Goal: Information Seeking & Learning: Learn about a topic

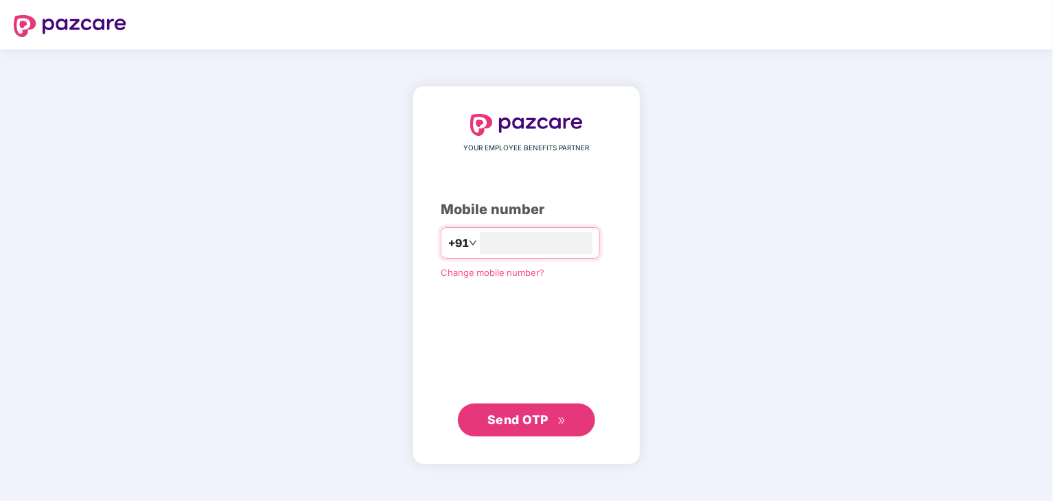
type input "**********"
click at [546, 419] on span "Send OTP" at bounding box center [517, 419] width 61 height 14
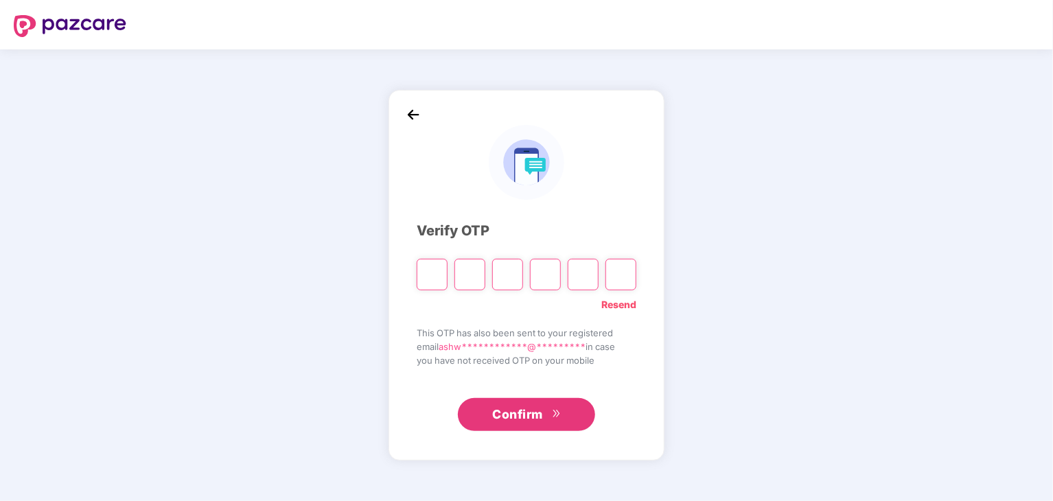
type input "*"
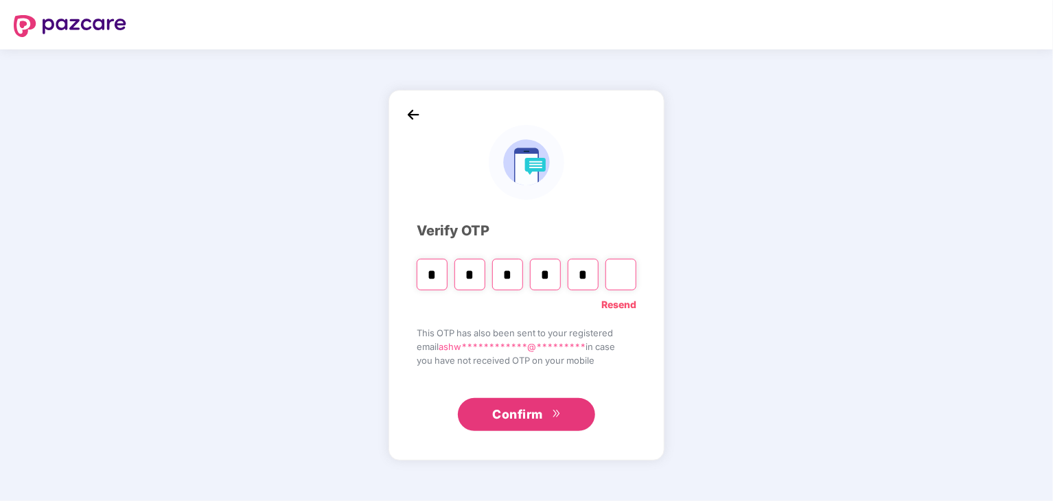
type input "*"
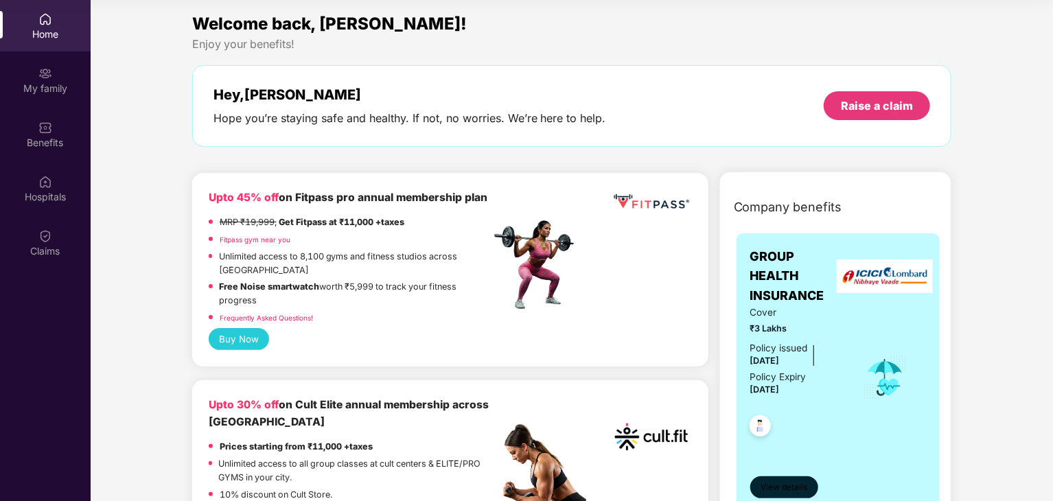
click at [769, 482] on span "View details" at bounding box center [783, 487] width 47 height 13
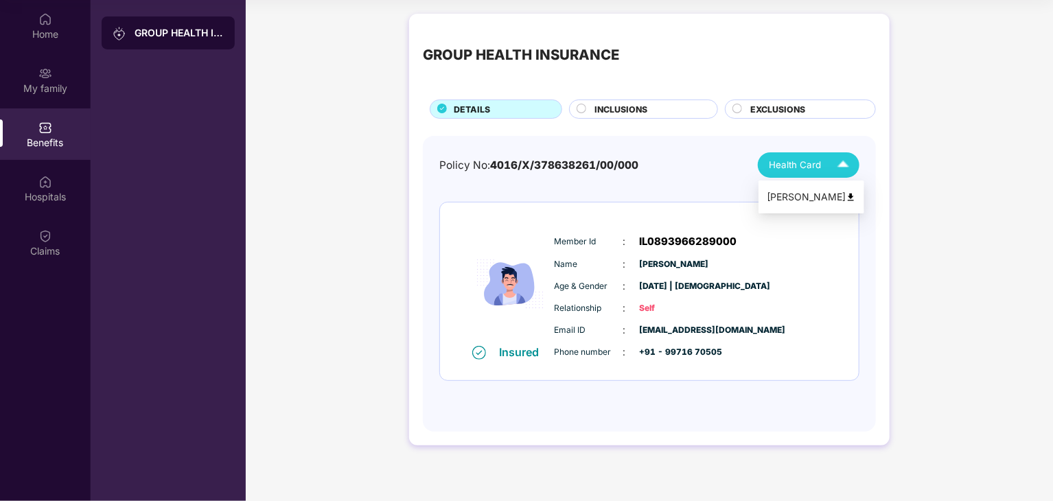
click at [827, 174] on div "Health Card" at bounding box center [812, 165] width 86 height 24
click at [637, 99] on div "INCLUSIONS" at bounding box center [643, 108] width 149 height 19
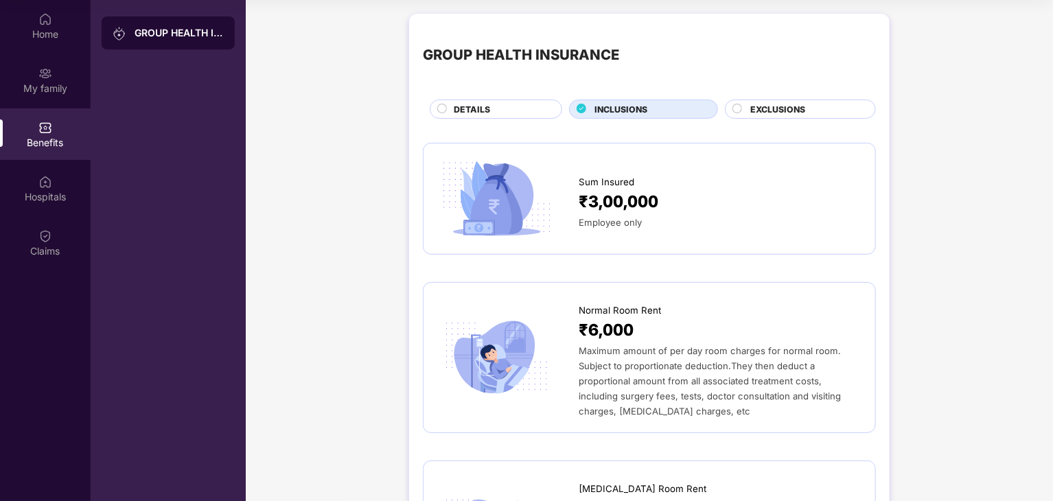
click at [734, 112] on circle at bounding box center [737, 108] width 9 height 9
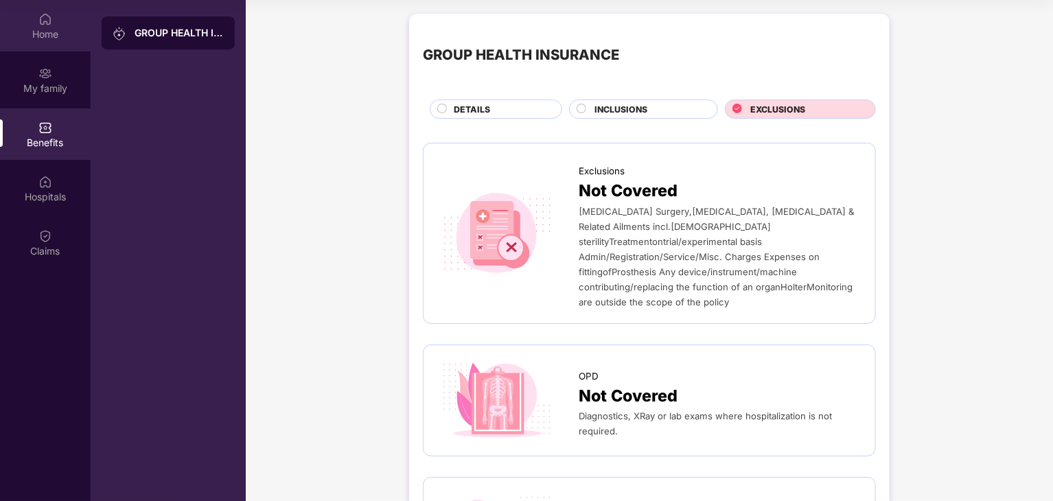
click at [42, 25] on img at bounding box center [45, 19] width 14 height 14
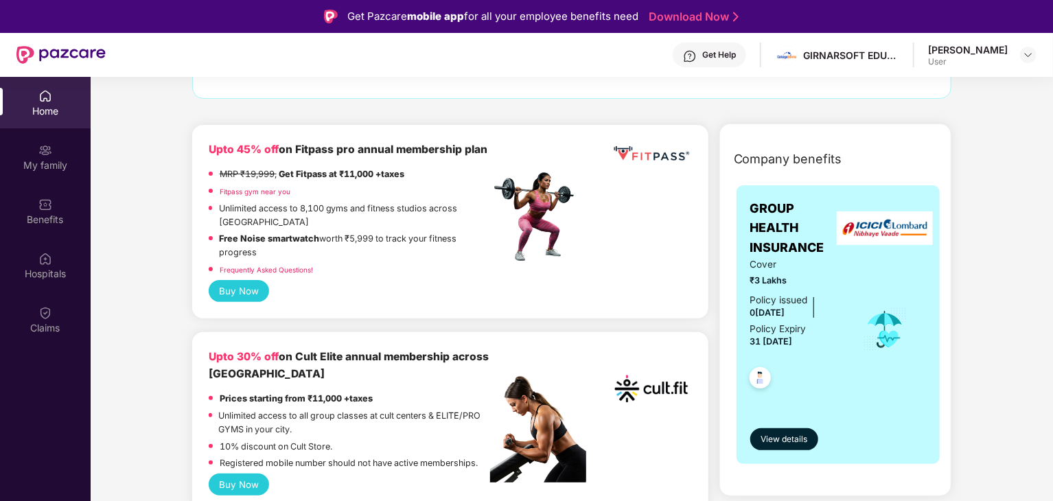
scroll to position [126, 0]
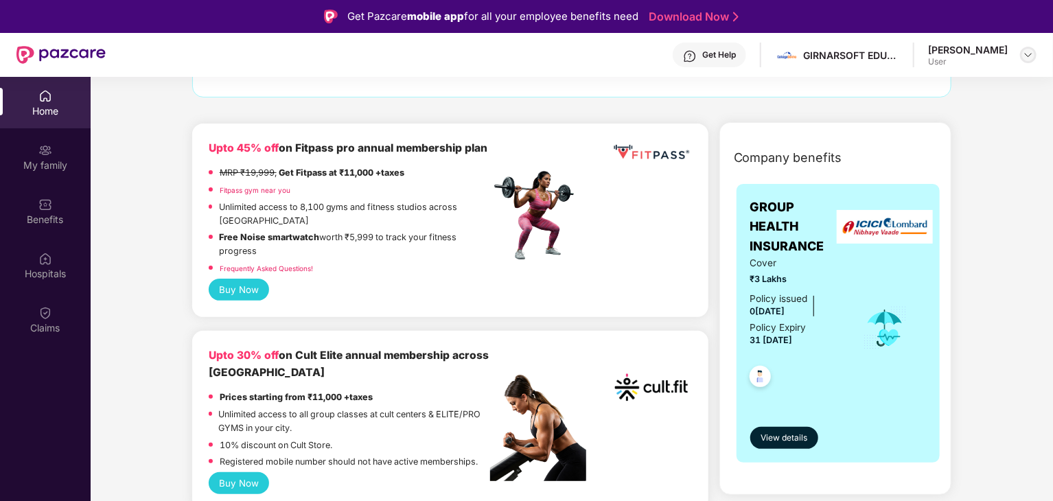
click at [1026, 54] on img at bounding box center [1027, 54] width 11 height 11
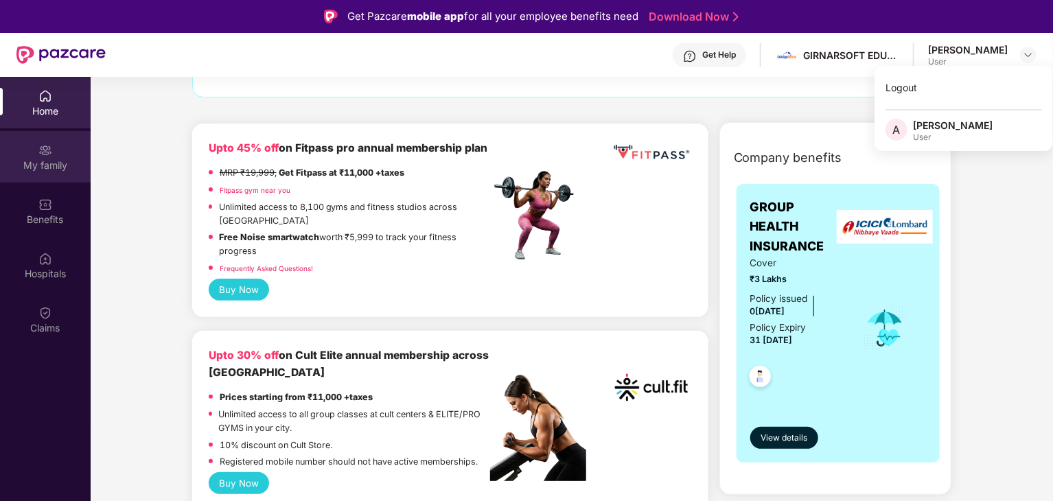
click at [49, 153] on img at bounding box center [45, 150] width 14 height 14
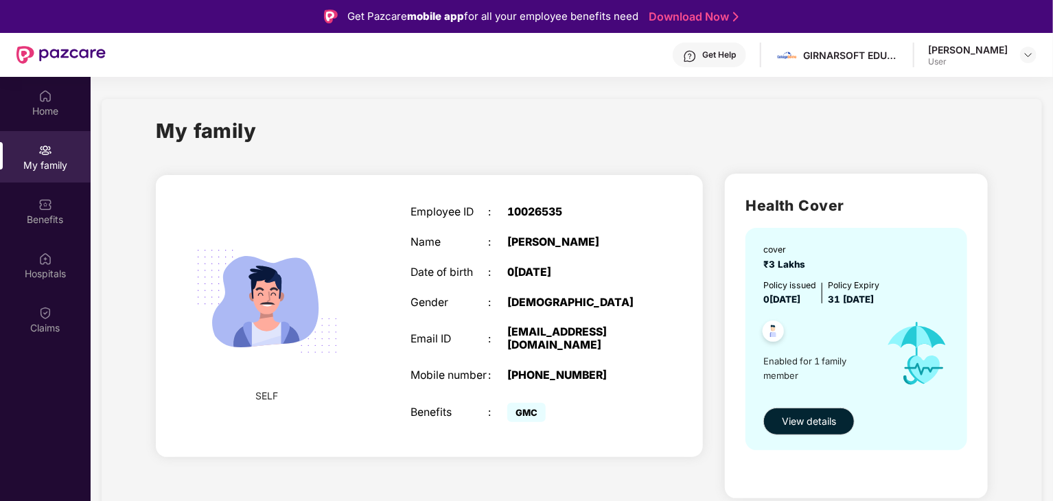
scroll to position [77, 0]
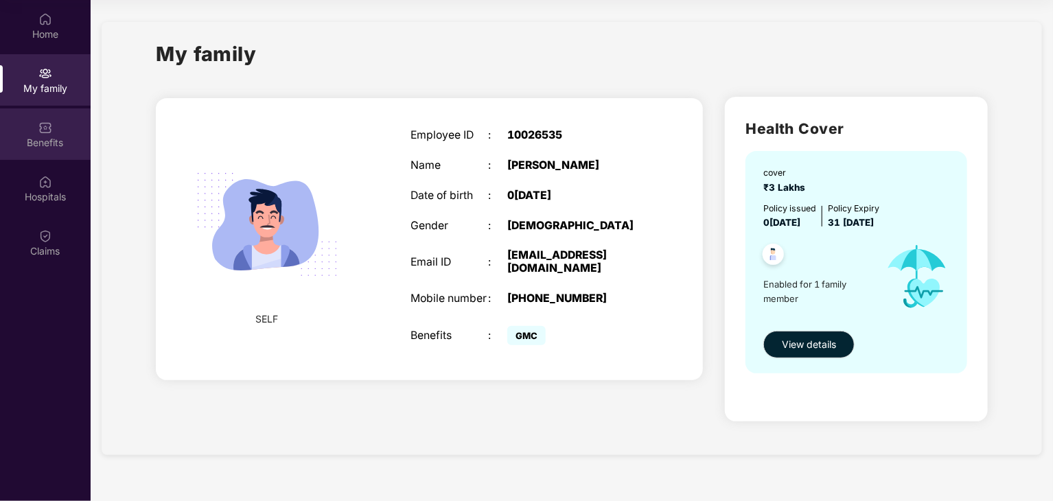
click at [53, 143] on div "Benefits" at bounding box center [45, 143] width 91 height 14
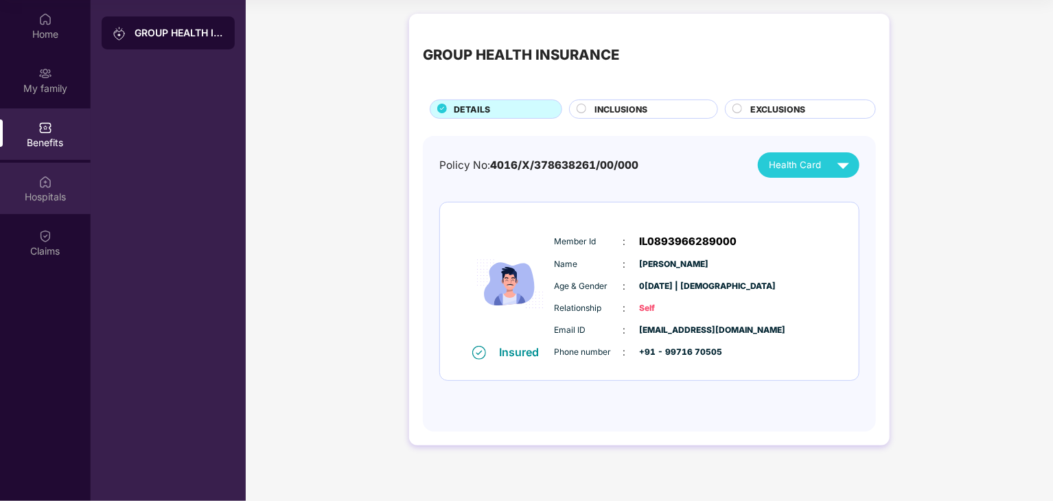
click at [36, 192] on div "Hospitals" at bounding box center [45, 197] width 91 height 14
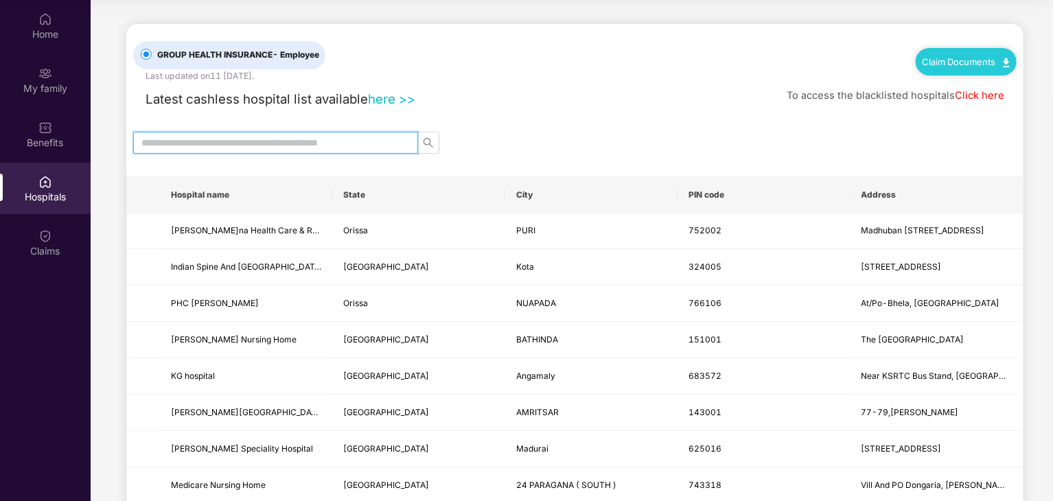
click at [182, 146] on input "text" at bounding box center [269, 142] width 257 height 15
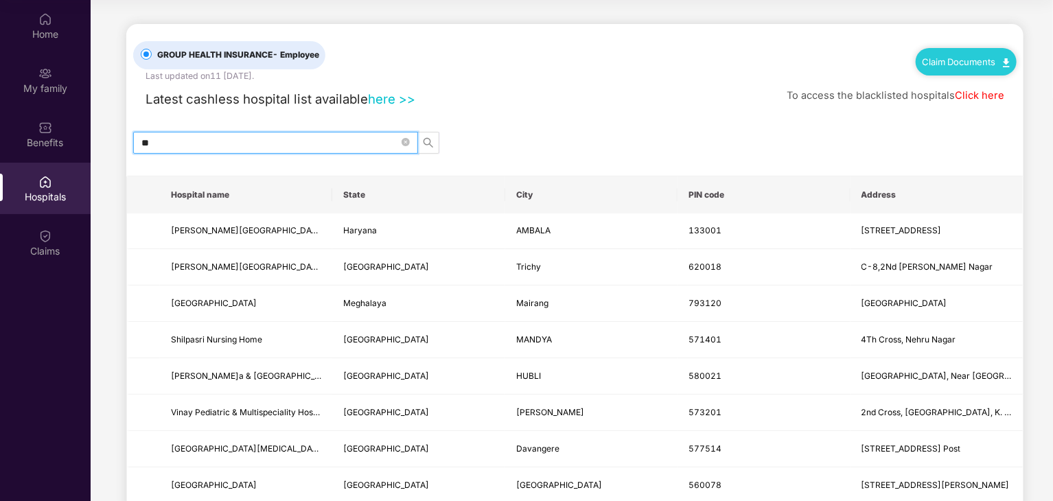
type input "*"
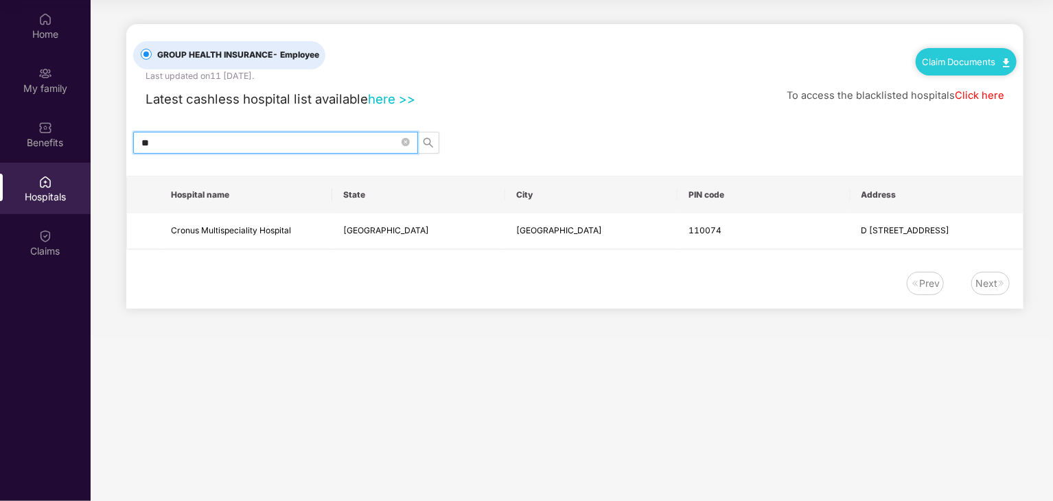
type input "*"
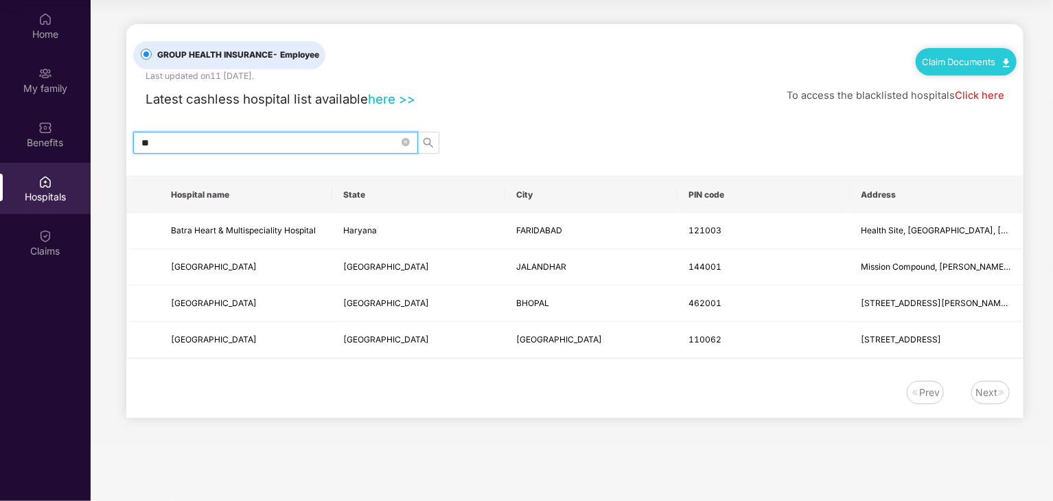
type input "*"
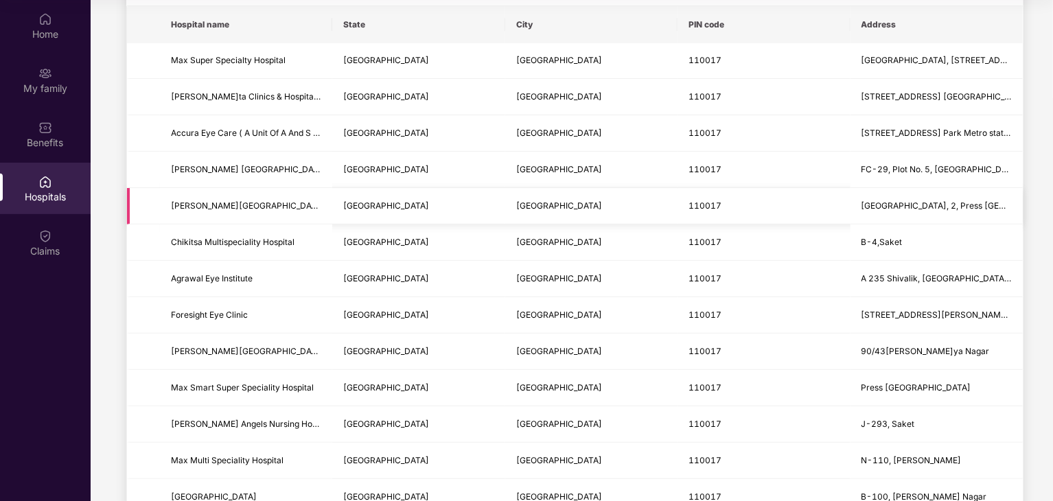
scroll to position [172, 0]
click at [224, 308] on span "Foresight Eye Clinic" at bounding box center [209, 313] width 77 height 10
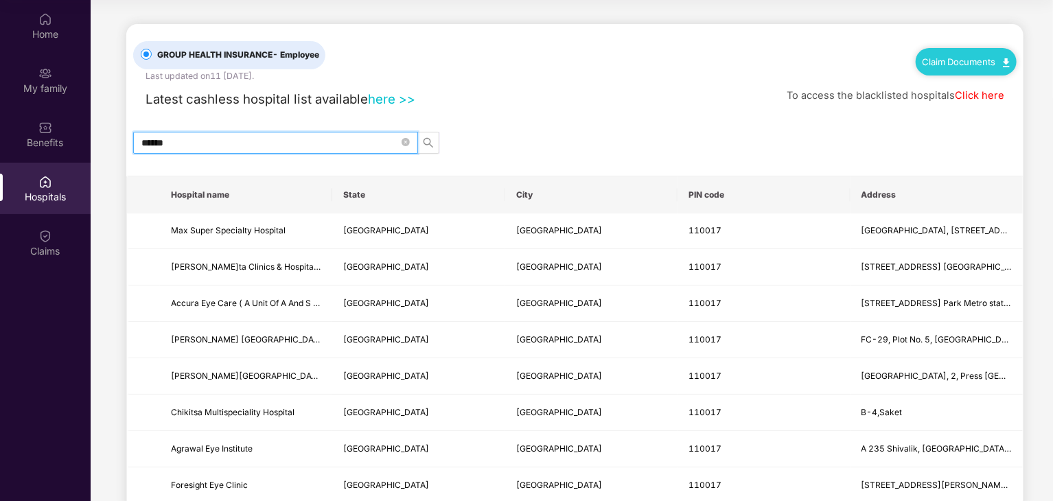
click at [206, 141] on input "******" at bounding box center [269, 142] width 257 height 15
type input "*"
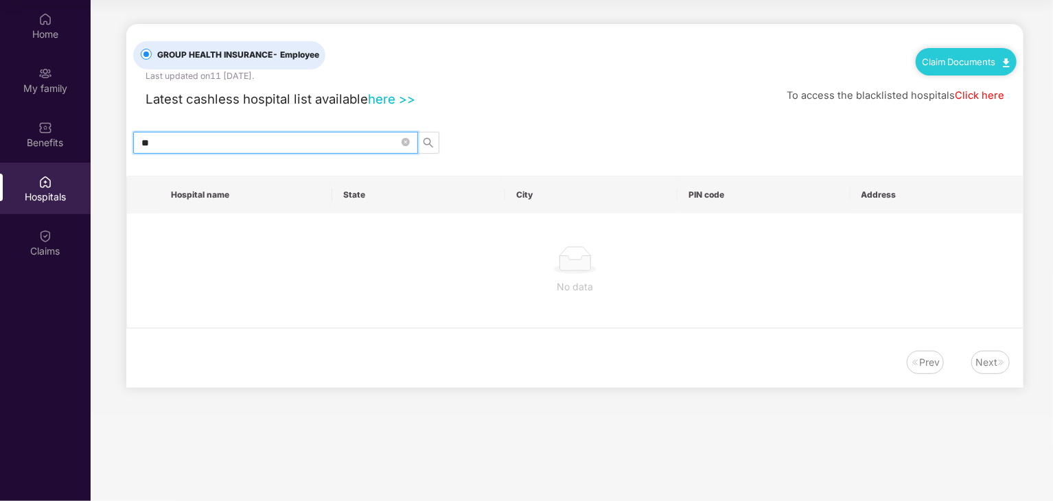
type input "*"
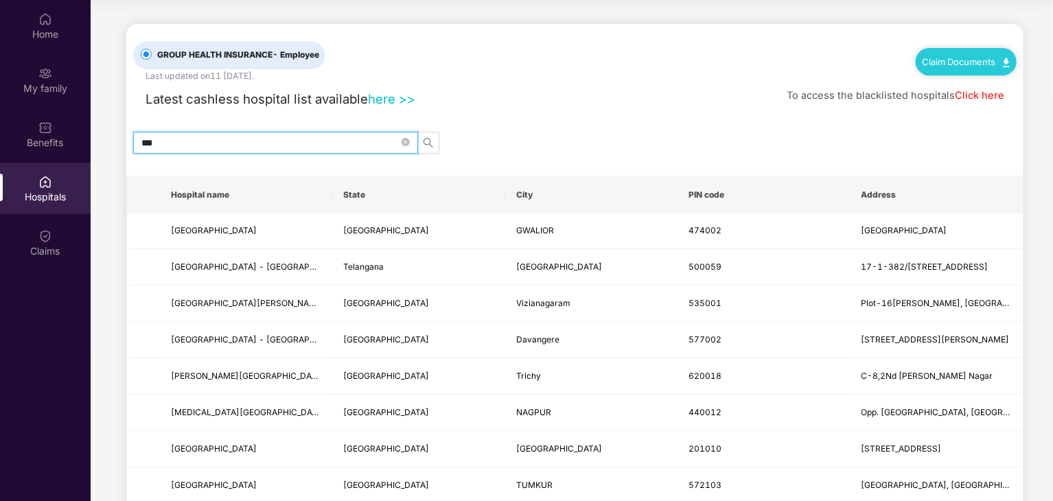
type input "***"
click at [974, 93] on link "Click here" at bounding box center [978, 95] width 49 height 12
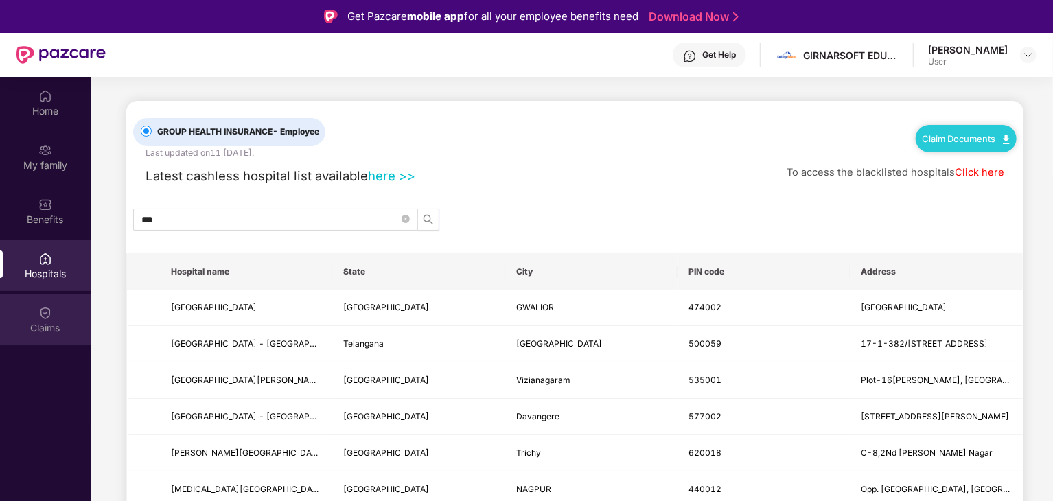
click at [44, 318] on img at bounding box center [45, 313] width 14 height 14
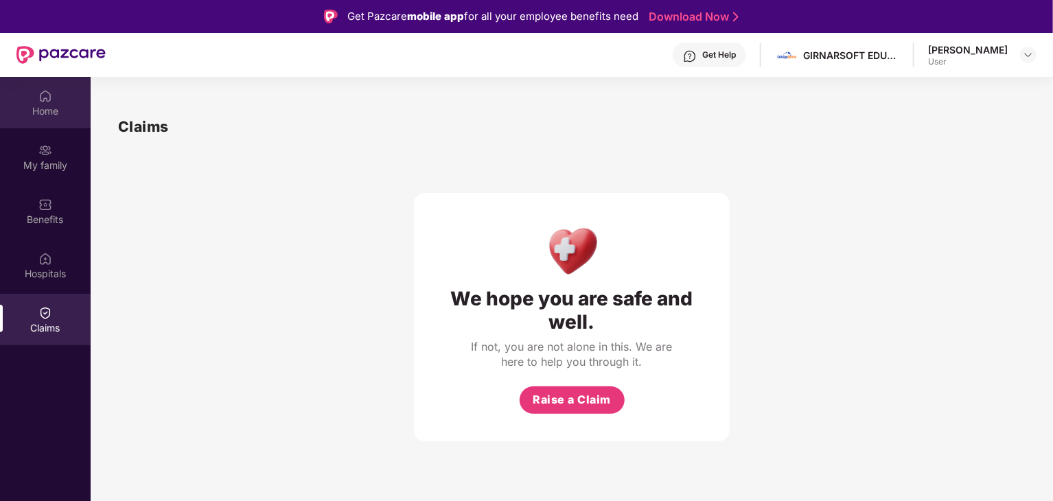
click at [49, 108] on div "Home" at bounding box center [45, 111] width 91 height 14
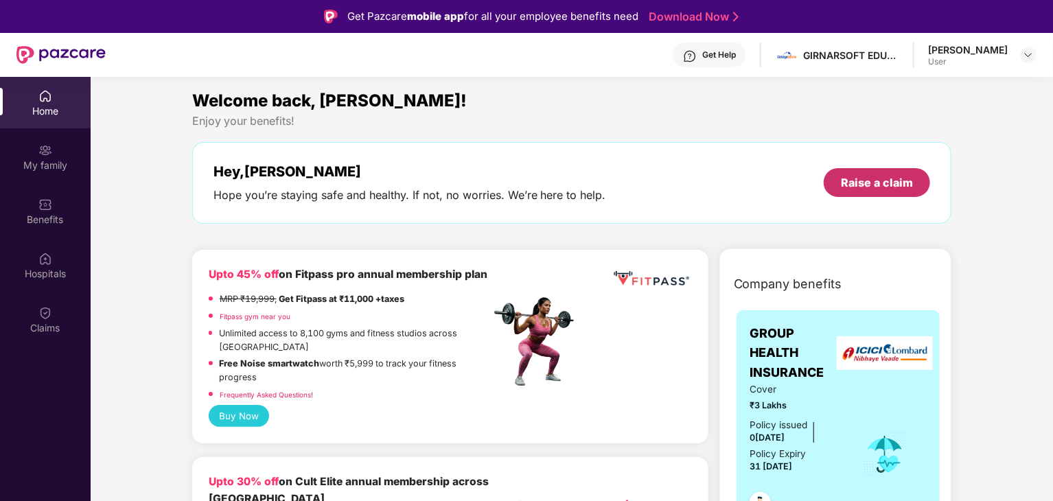
click at [867, 185] on div "Raise a claim" at bounding box center [877, 182] width 72 height 15
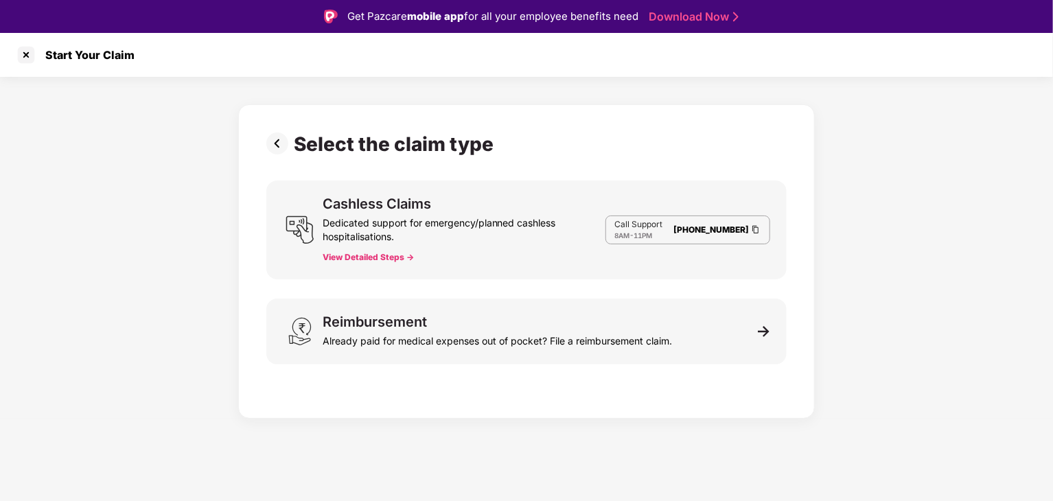
click at [354, 256] on button "View Detailed Steps ->" at bounding box center [368, 257] width 91 height 11
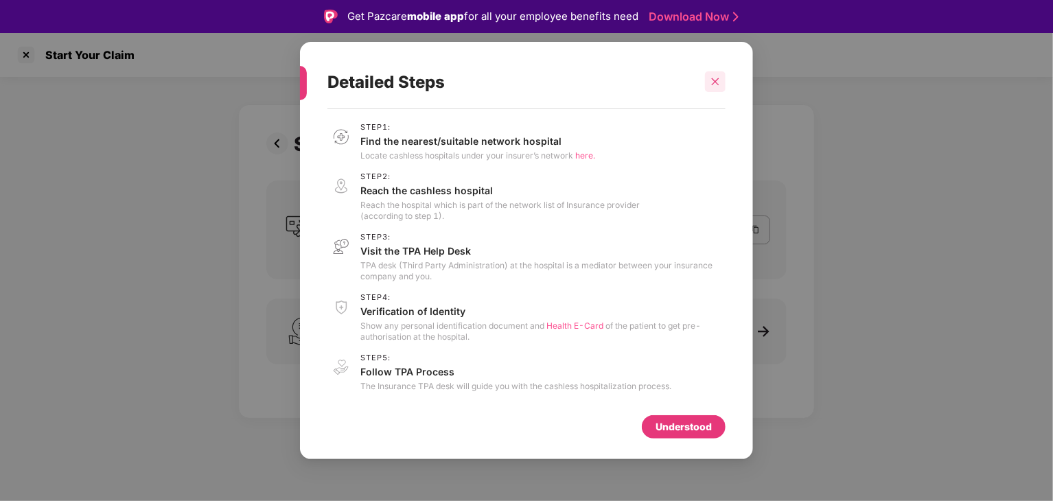
click at [717, 86] on div at bounding box center [715, 81] width 21 height 21
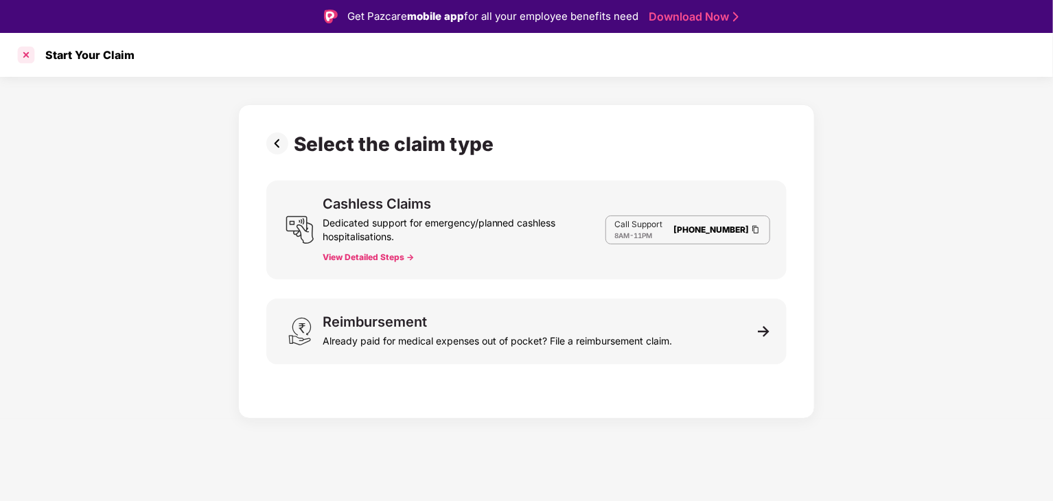
click at [25, 50] on div at bounding box center [26, 55] width 22 height 22
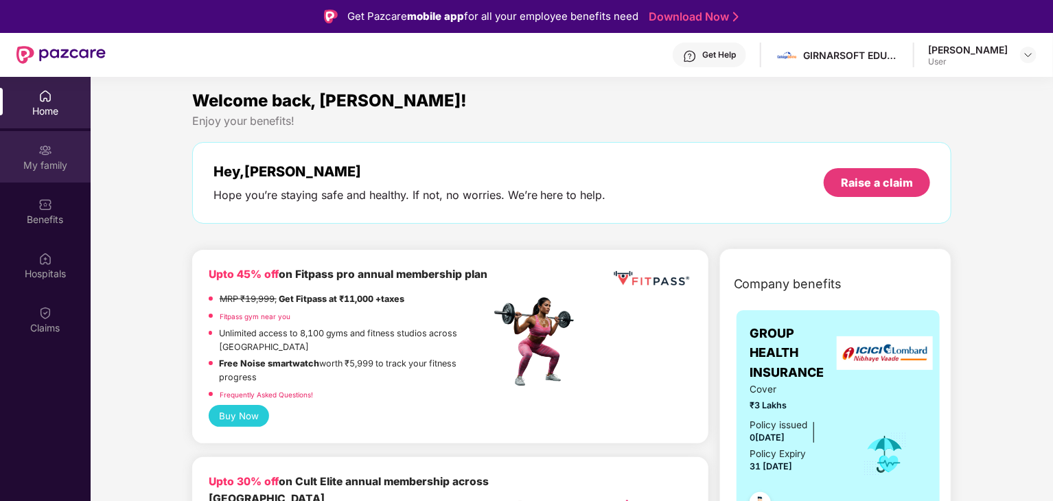
click at [69, 159] on div "My family" at bounding box center [45, 166] width 91 height 14
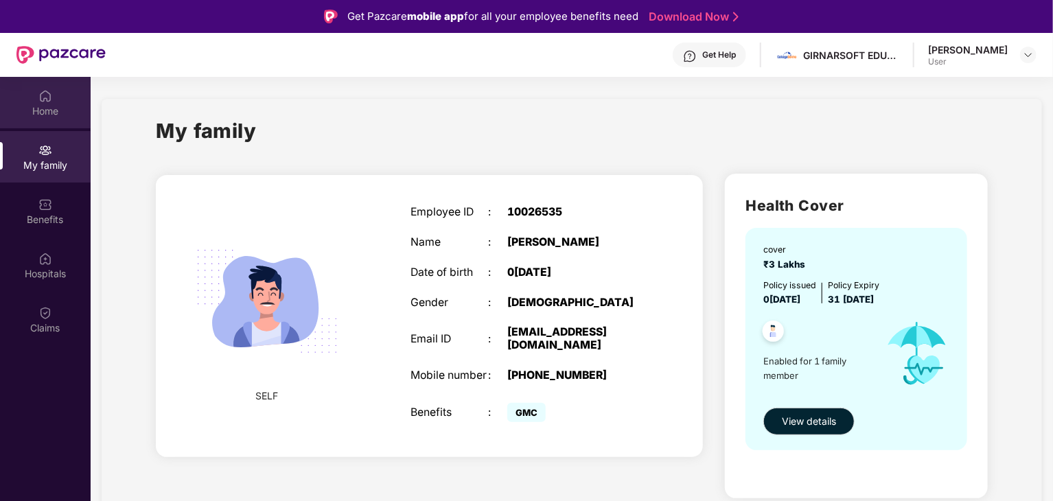
click at [42, 105] on div "Home" at bounding box center [45, 111] width 91 height 14
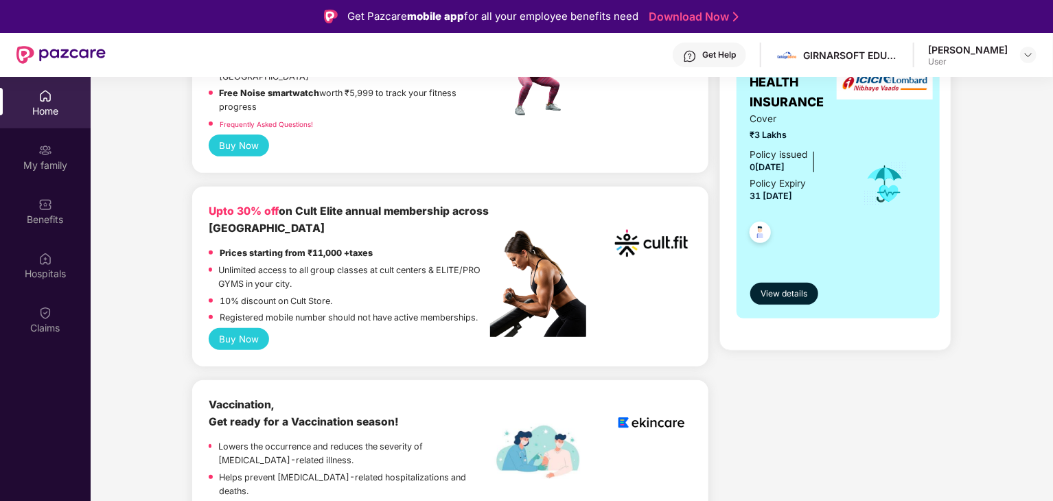
scroll to position [271, 0]
click at [234, 340] on button "Buy Now" at bounding box center [239, 338] width 61 height 22
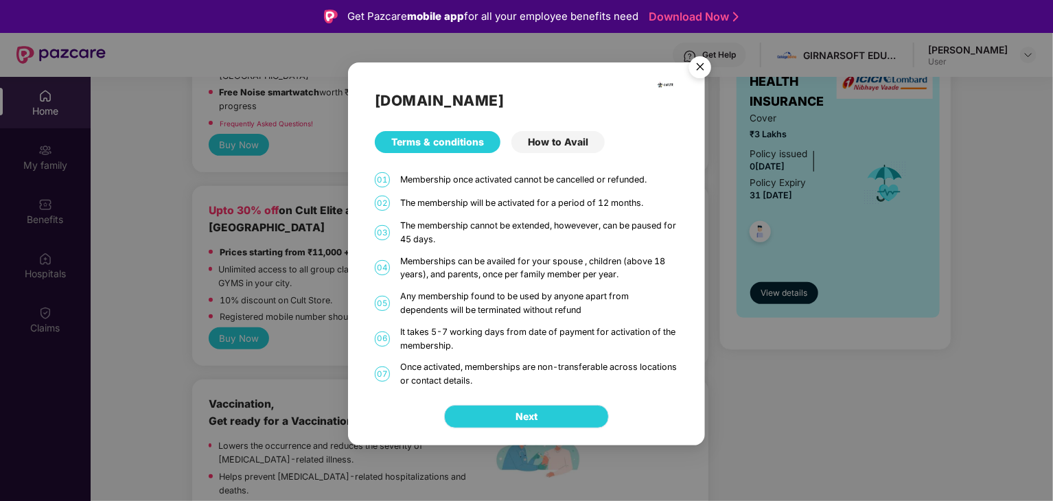
click at [519, 417] on span "Next" at bounding box center [526, 416] width 22 height 15
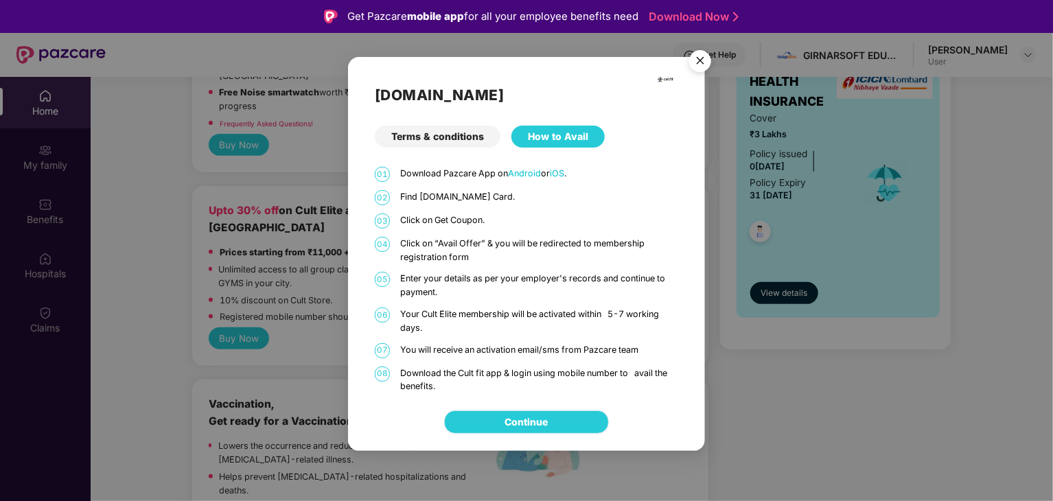
click at [505, 419] on link "Continue" at bounding box center [526, 421] width 43 height 15
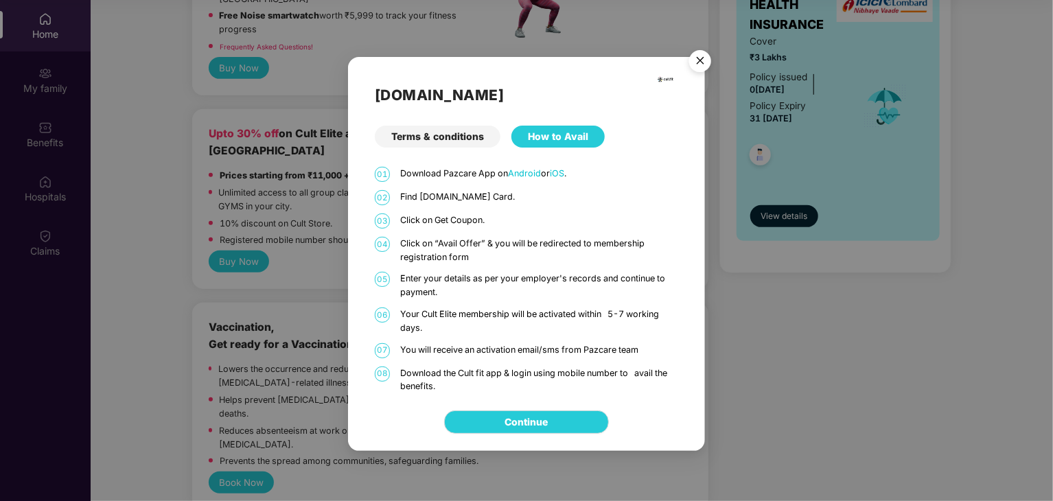
scroll to position [0, 0]
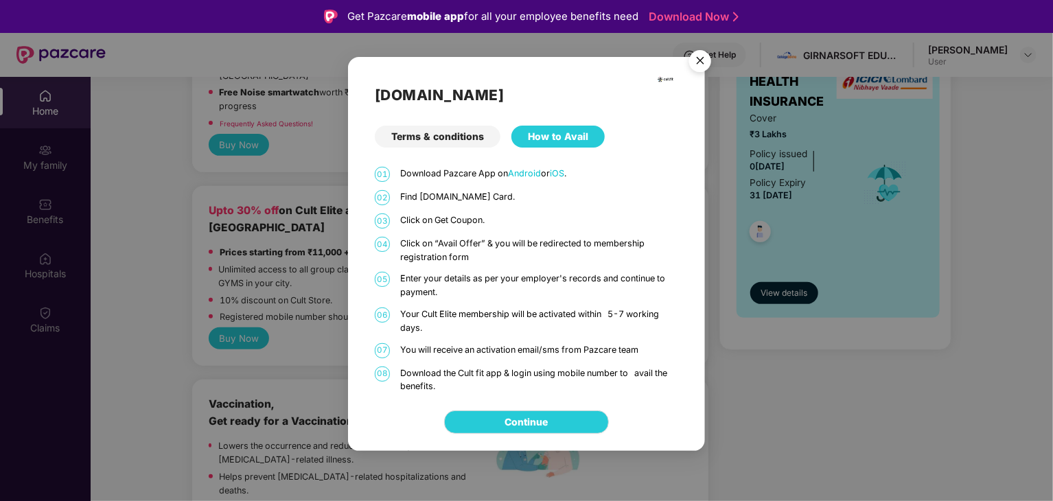
click at [699, 62] on img "Close" at bounding box center [700, 63] width 38 height 38
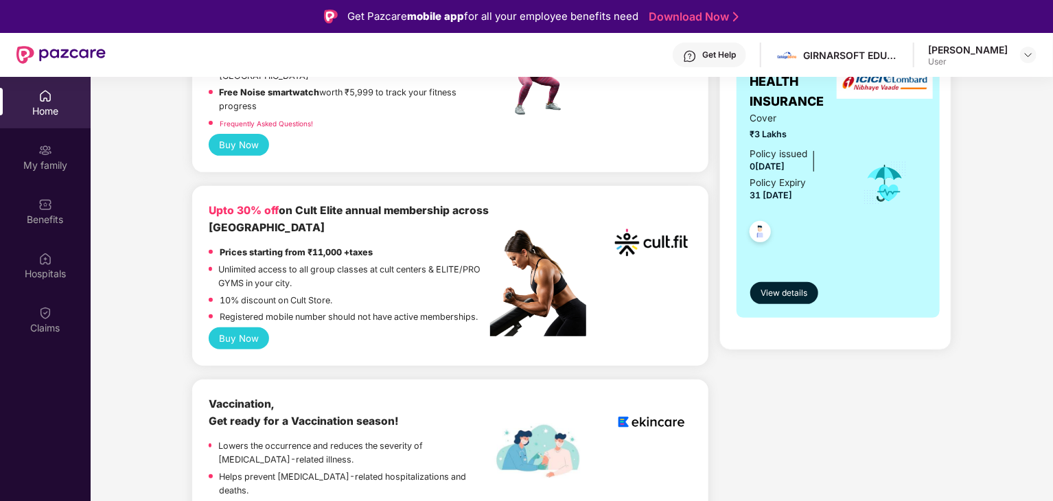
click at [699, 62] on body "Get Pazcare mobile app for all your employee benefits need Download Now Get Hel…" at bounding box center [526, 250] width 1053 height 501
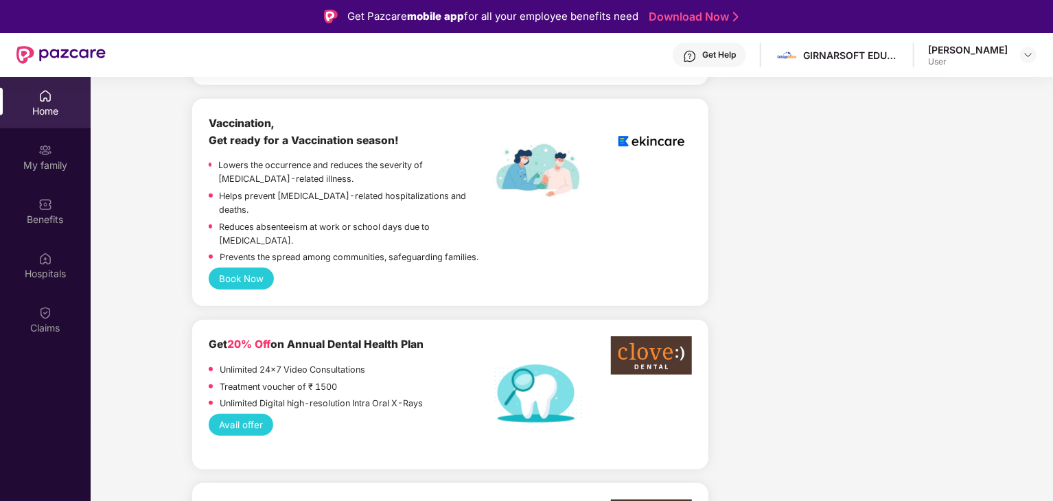
scroll to position [563, 0]
